Goal: Find specific page/section: Find specific page/section

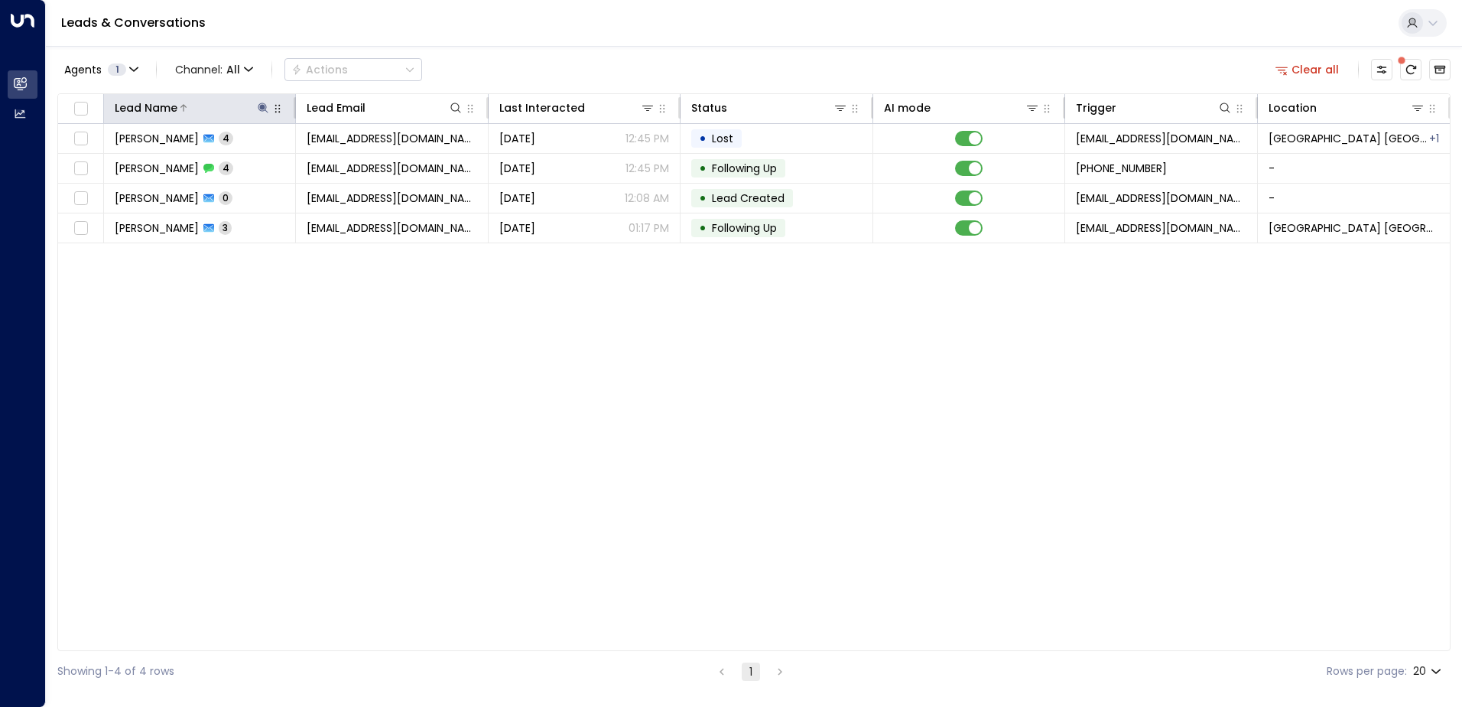
click at [259, 105] on icon at bounding box center [263, 107] width 10 height 10
click at [356, 159] on icon "button" at bounding box center [359, 163] width 10 height 10
click at [284, 159] on input "text" at bounding box center [263, 163] width 211 height 28
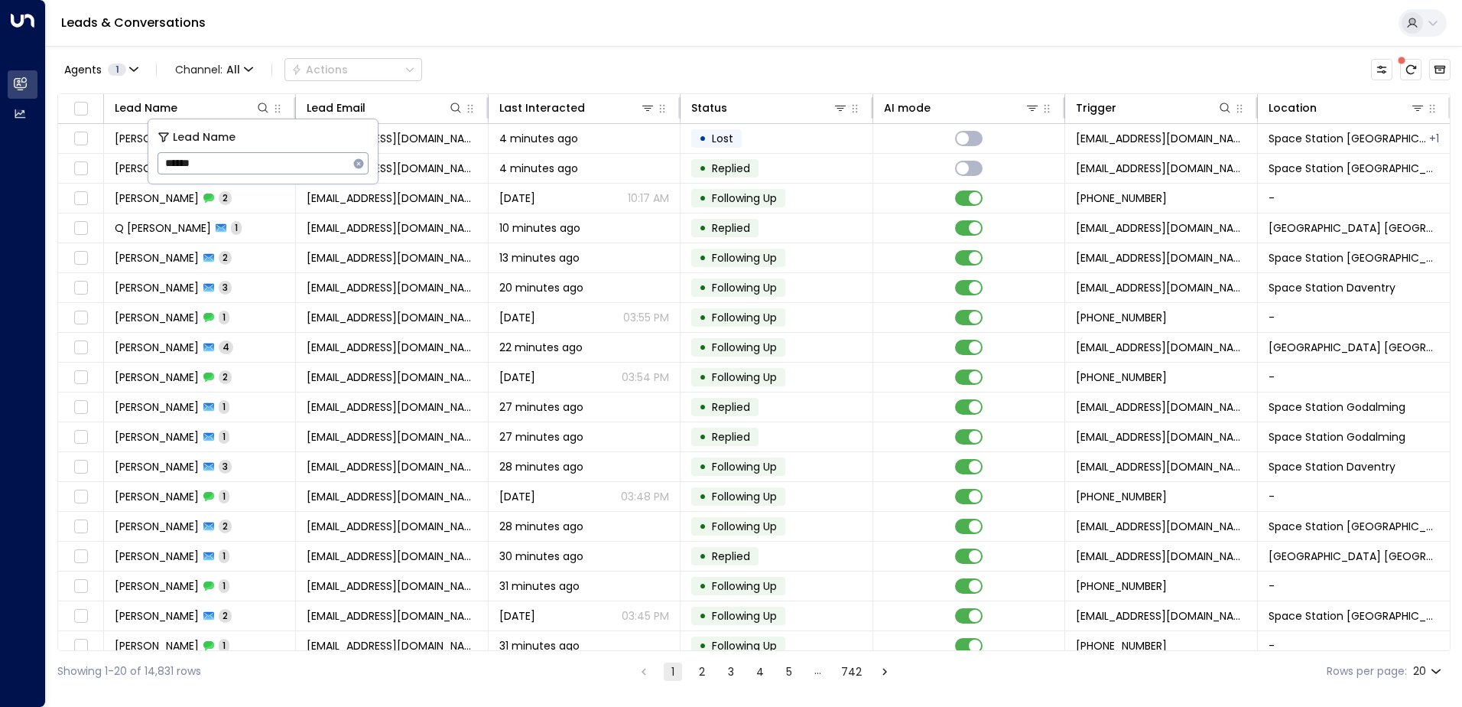
type input "******"
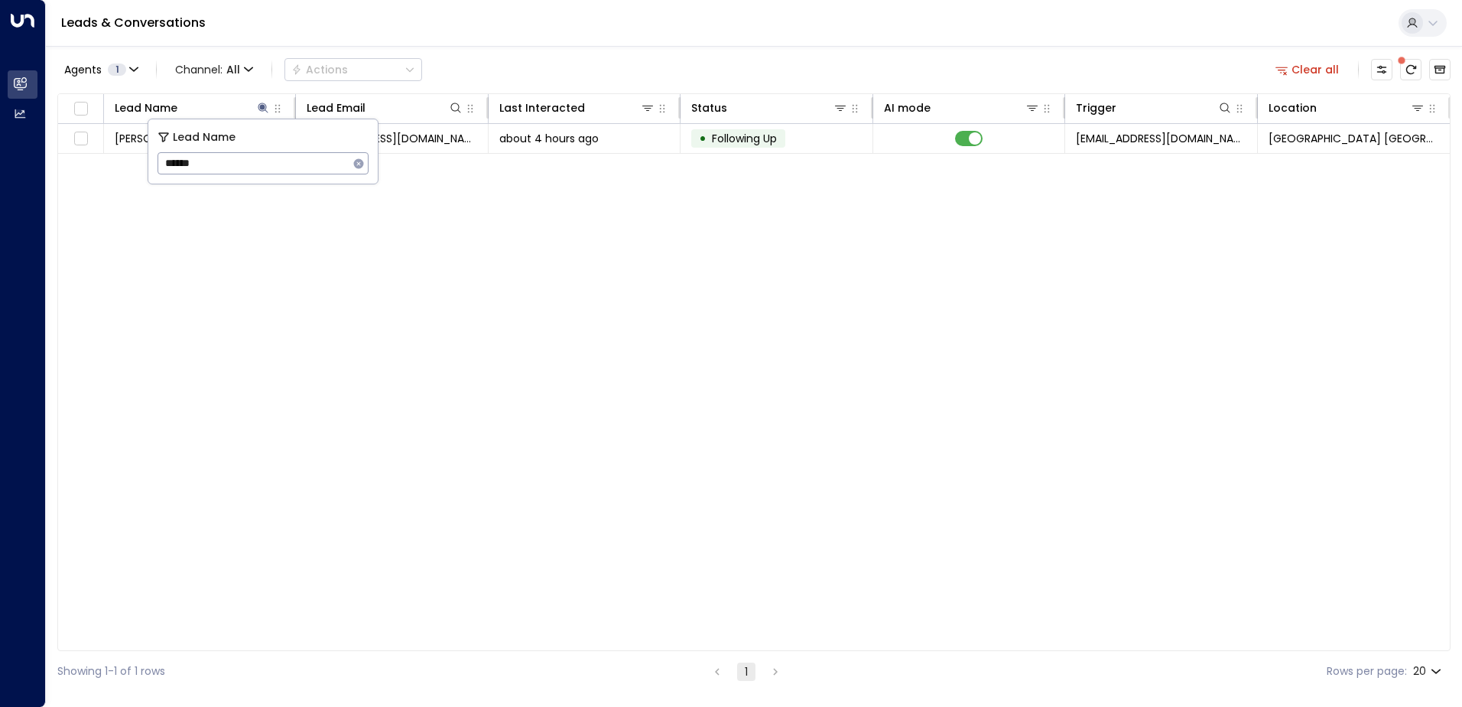
click at [359, 163] on icon "button" at bounding box center [359, 164] width 12 height 12
click at [301, 163] on input "text" at bounding box center [263, 163] width 211 height 28
type input "********"
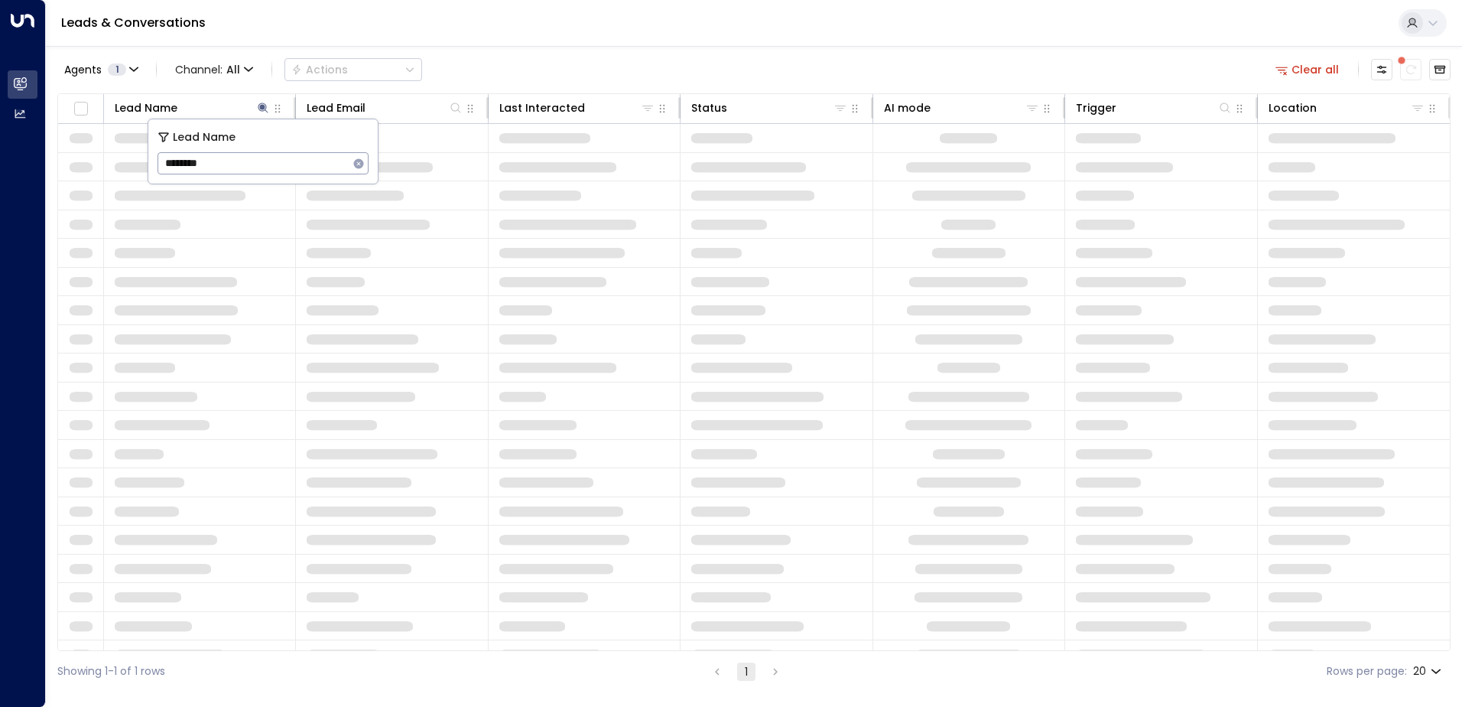
click at [560, 47] on div "Agents 1 Channel: All Actions Clear all Lead Name Lead Email Last Interacted St…" at bounding box center [753, 368] width 1393 height 645
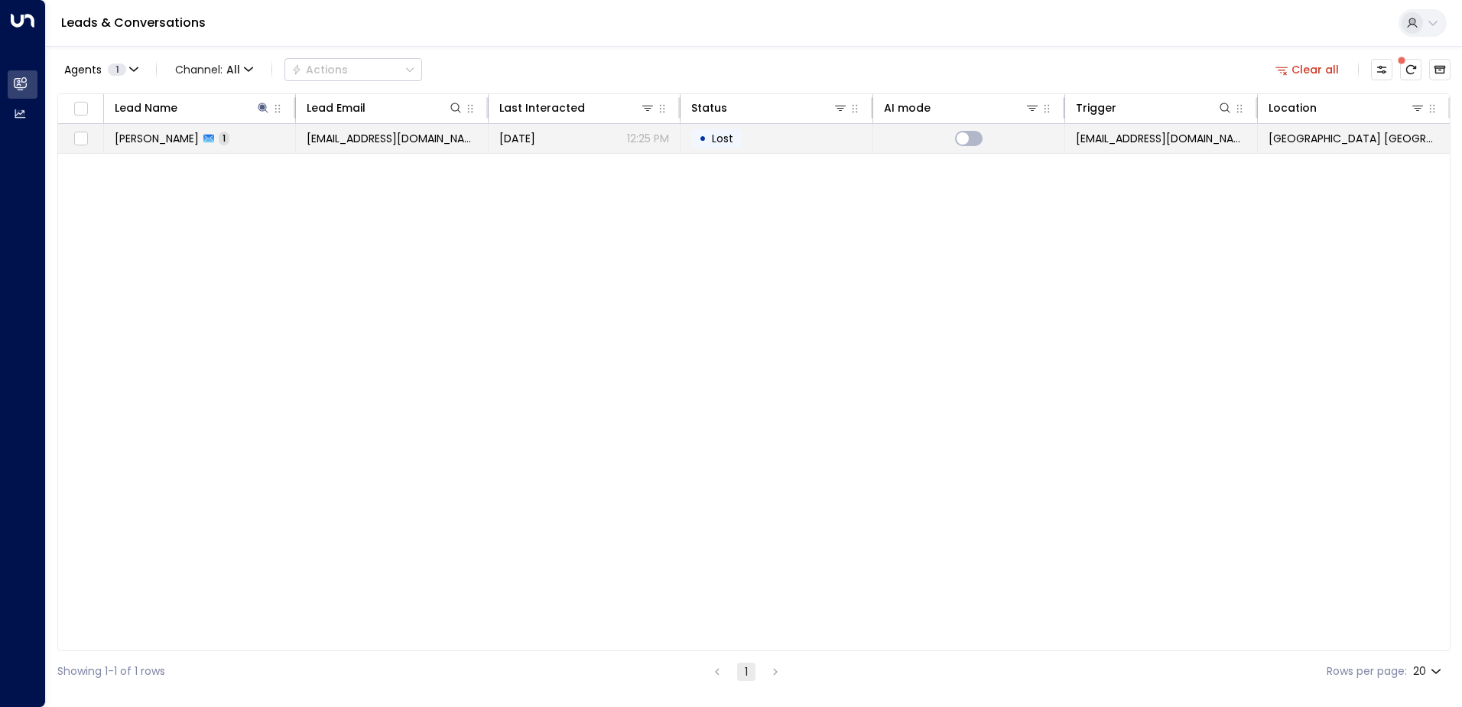
click at [304, 137] on td "[EMAIL_ADDRESS][DOMAIN_NAME]" at bounding box center [392, 138] width 192 height 29
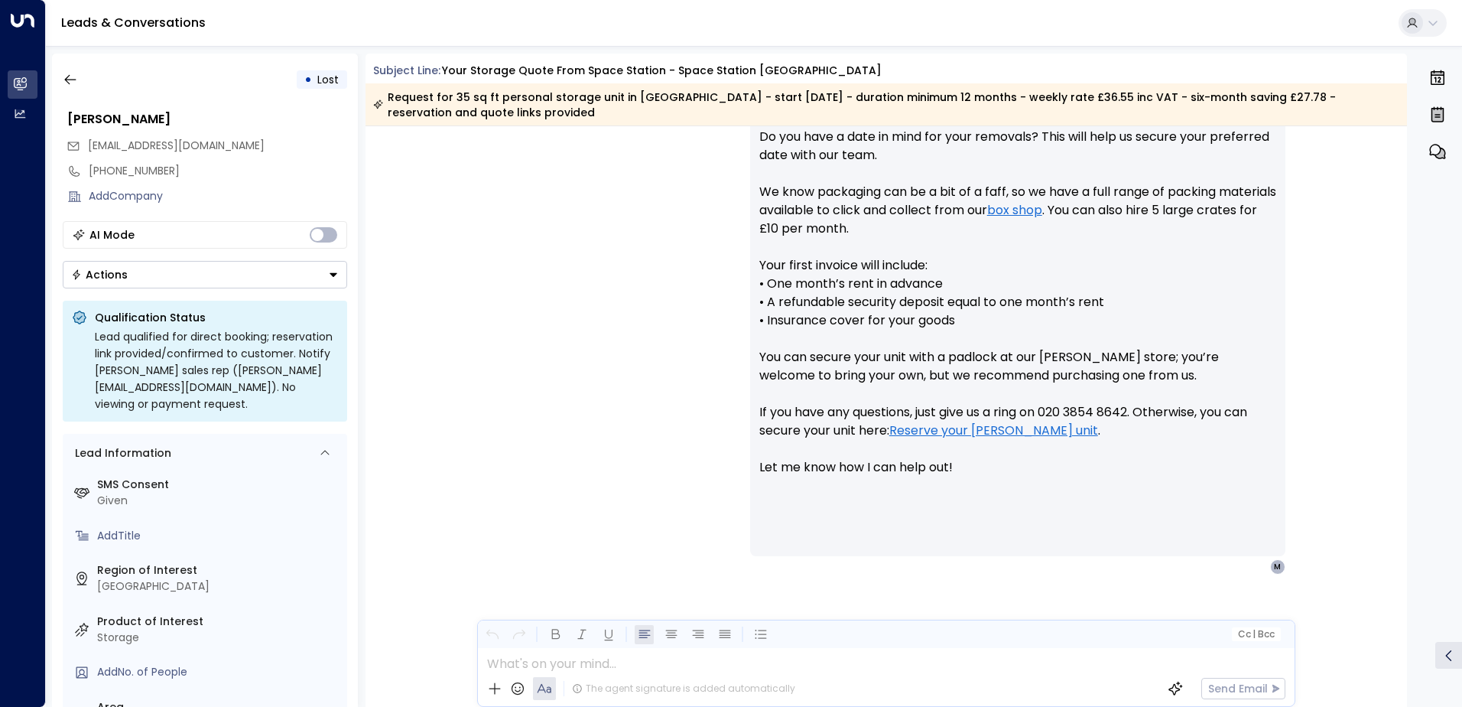
scroll to position [304, 0]
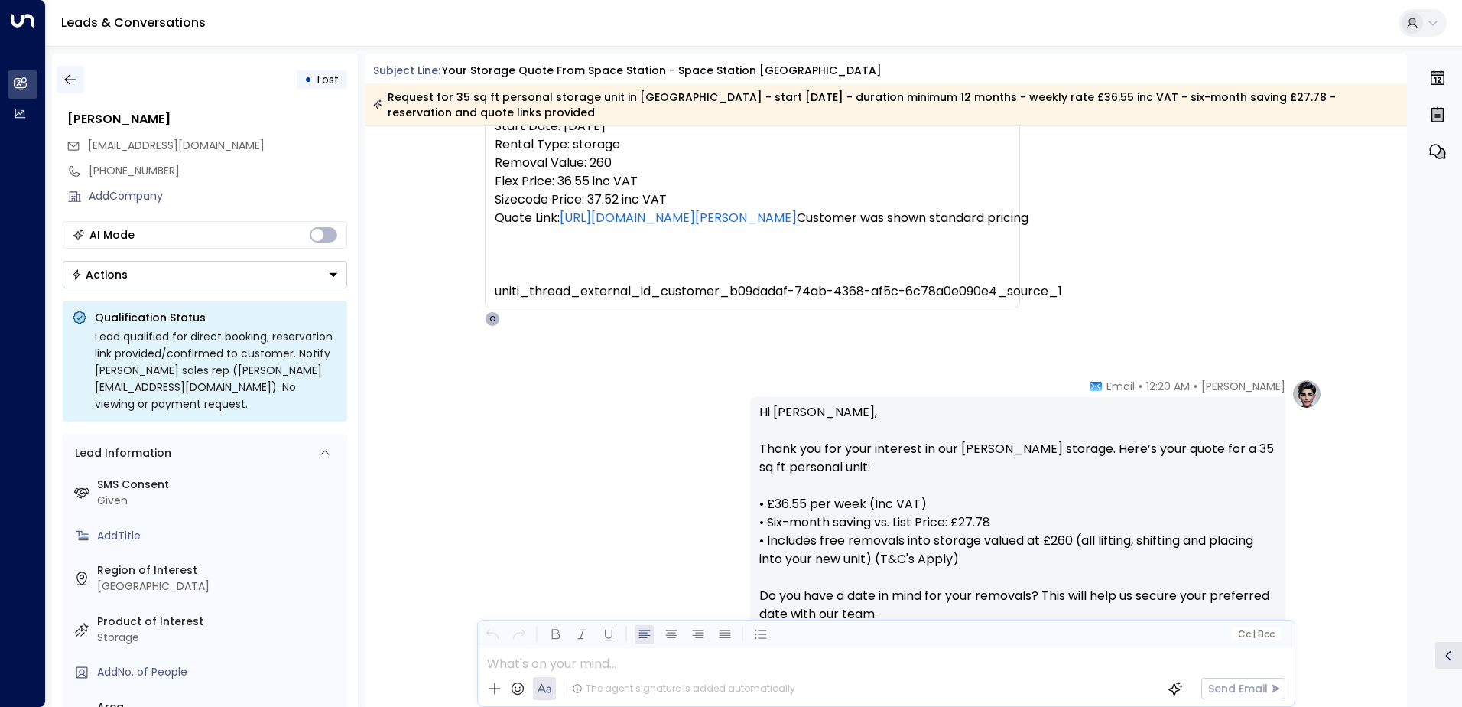
click at [69, 73] on icon "button" at bounding box center [70, 79] width 15 height 15
